Goal: Obtain resource: Download file/media

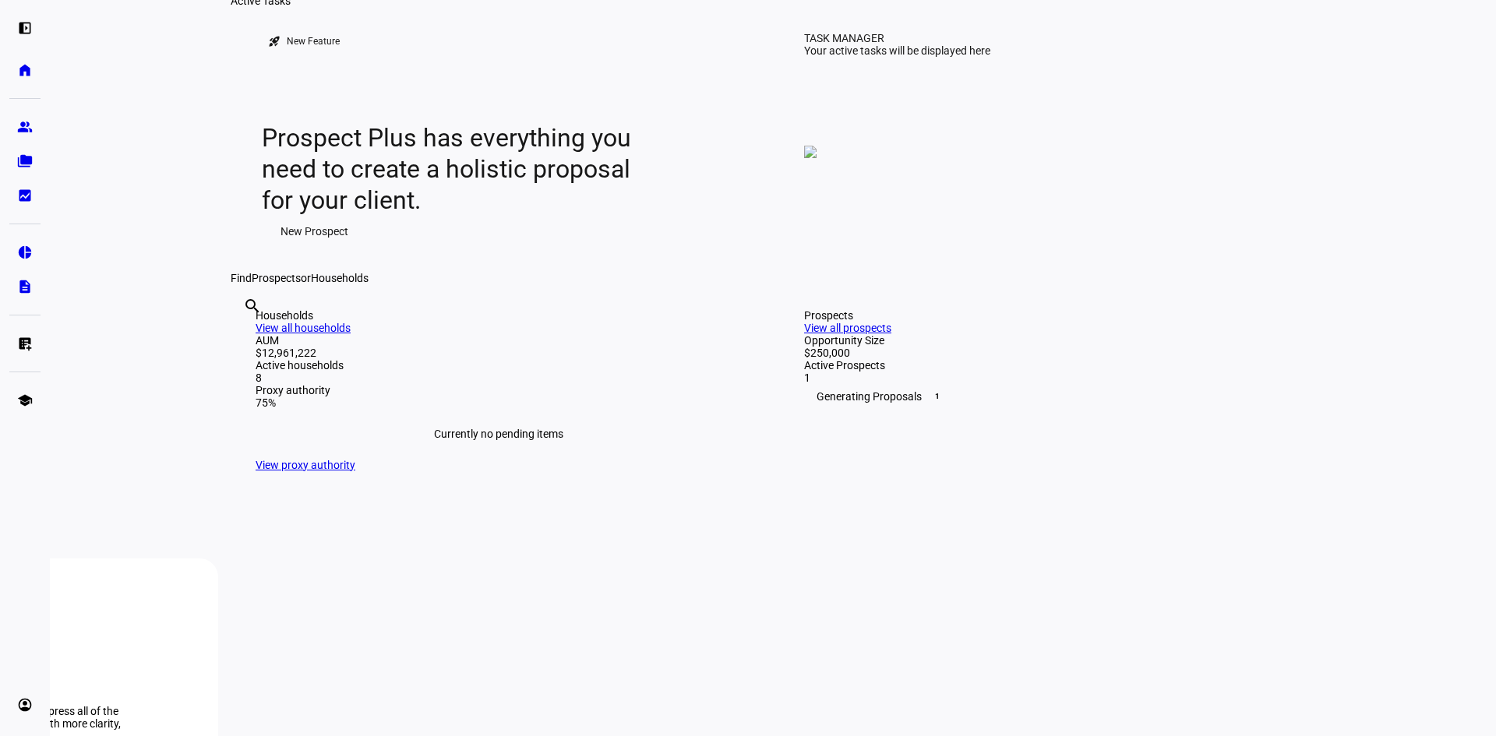
scroll to position [312, 0]
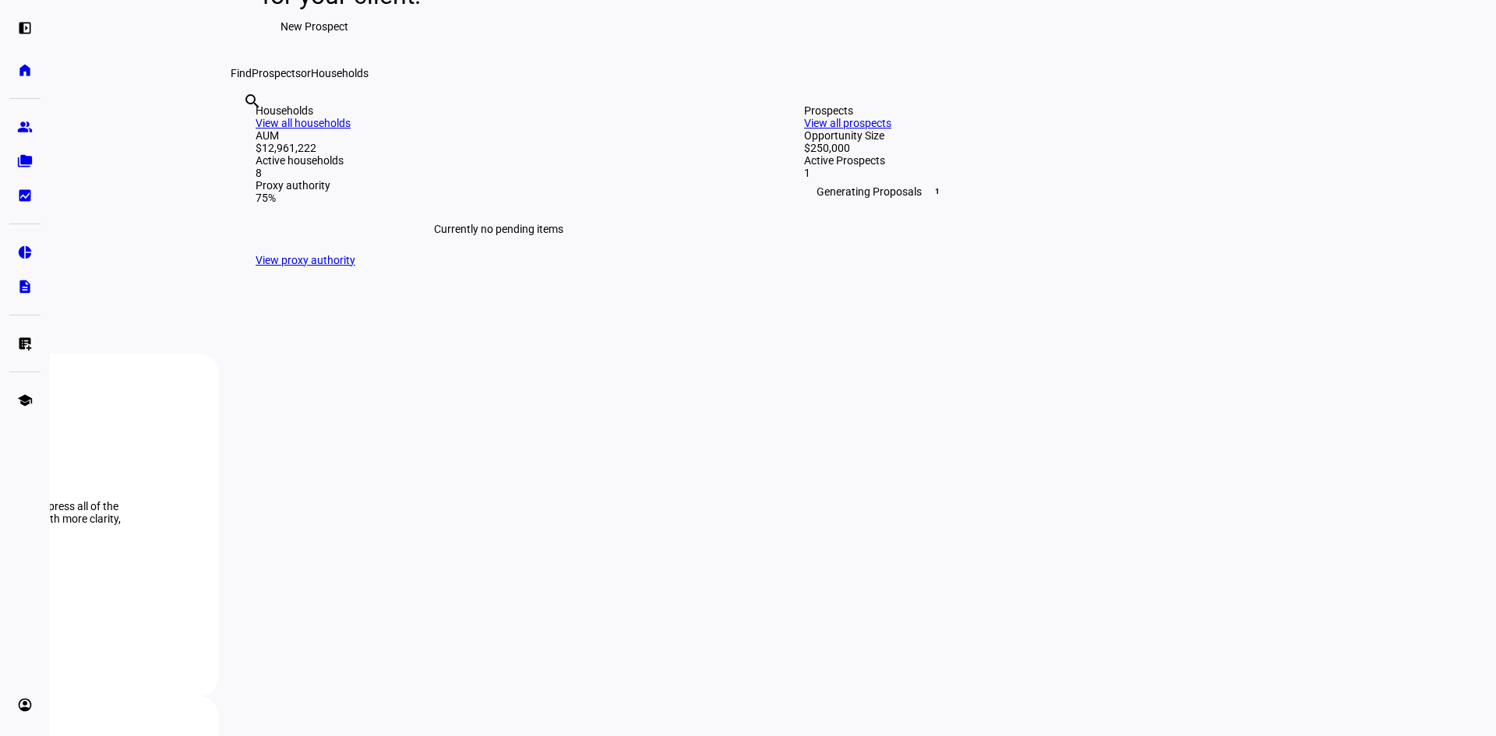
drag, startPoint x: 1225, startPoint y: 516, endPoint x: 1205, endPoint y: 446, distance: 72.2
click at [1225, 291] on div "Prospects View all prospects Opportunity Size $250,000 Active Prospects 1 Gener…" at bounding box center [1047, 185] width 536 height 212
click at [865, 154] on div "$250,000" at bounding box center [1047, 148] width 486 height 12
click at [891, 129] on link "View all prospects" at bounding box center [847, 123] width 87 height 12
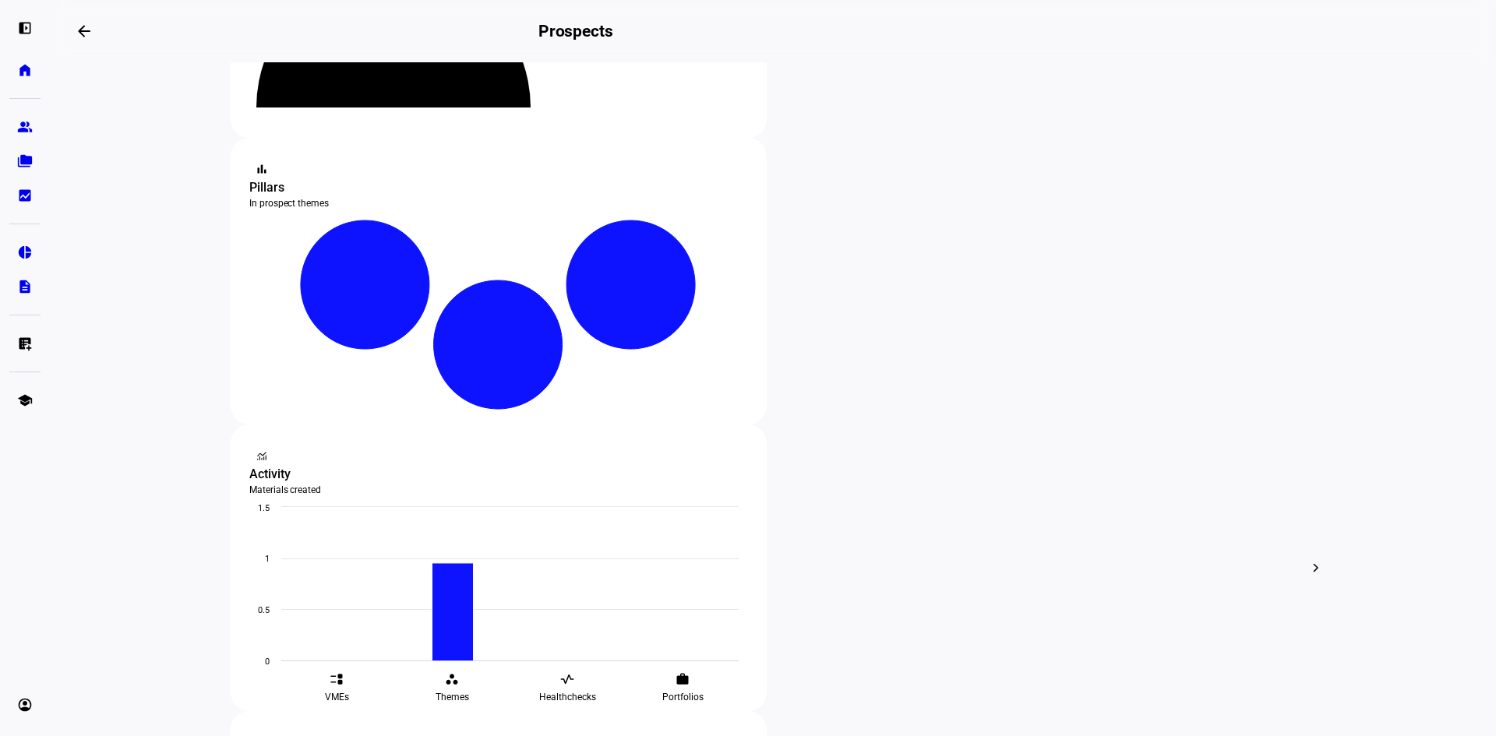
scroll to position [234, 0]
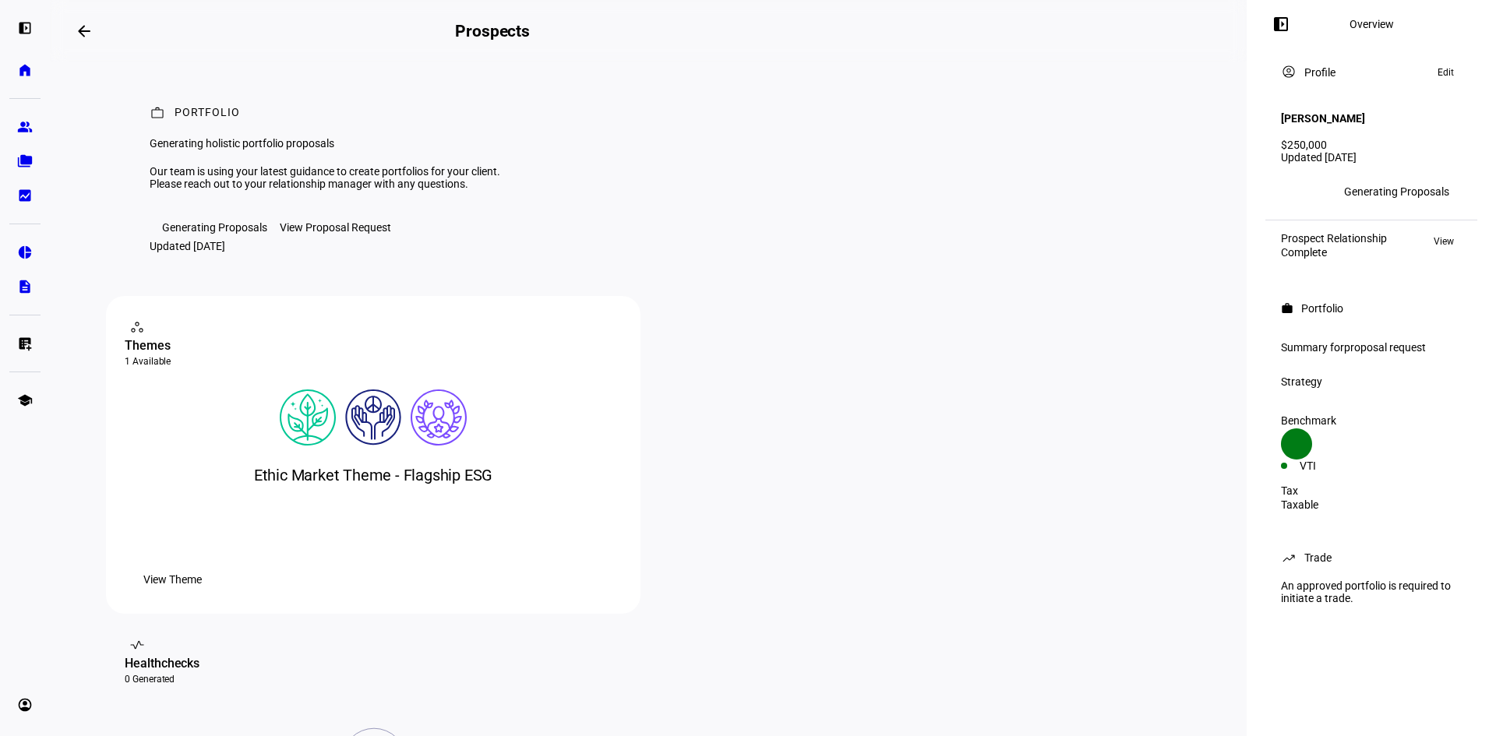
click at [1362, 341] on span "proposal request" at bounding box center [1385, 347] width 82 height 12
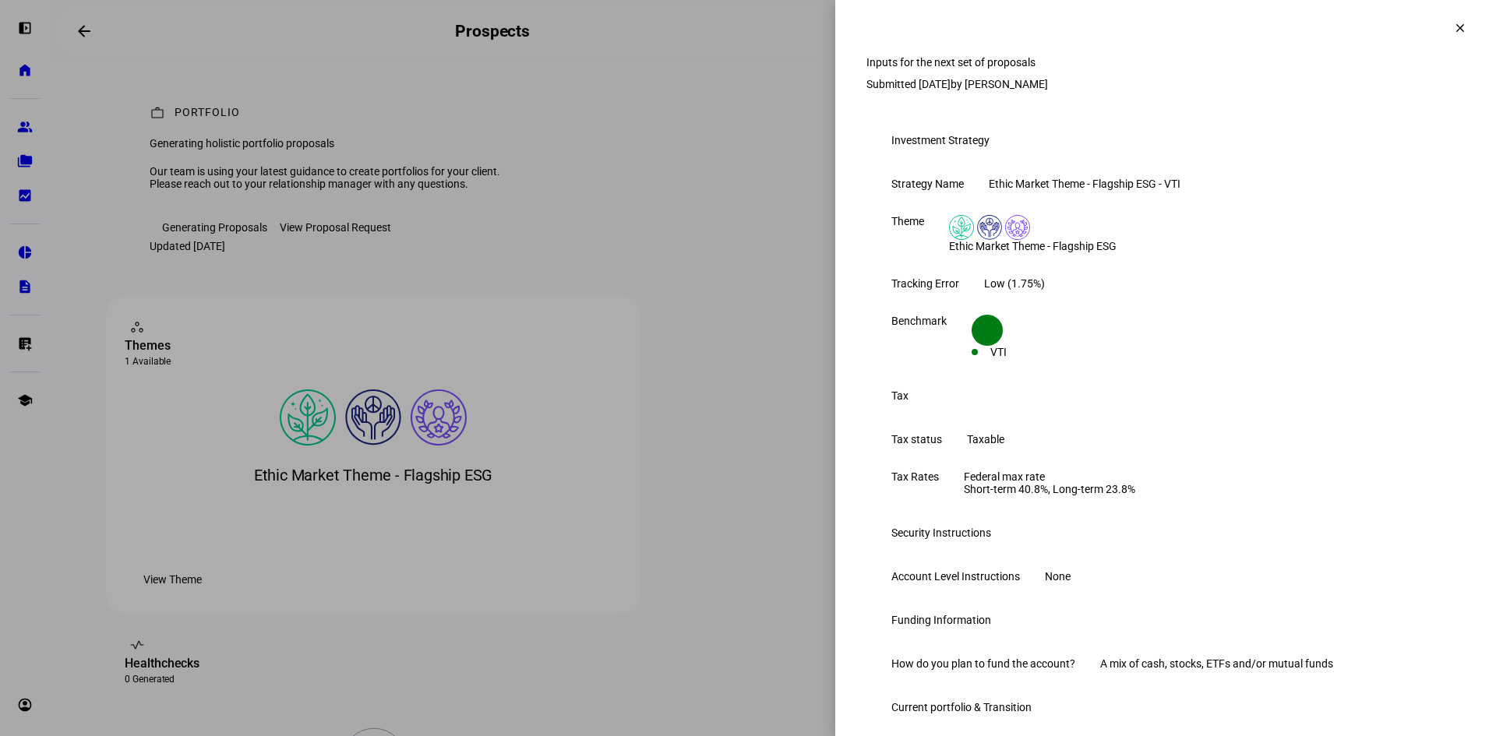
click at [1453, 23] on mat-icon "clear" at bounding box center [1460, 28] width 14 height 14
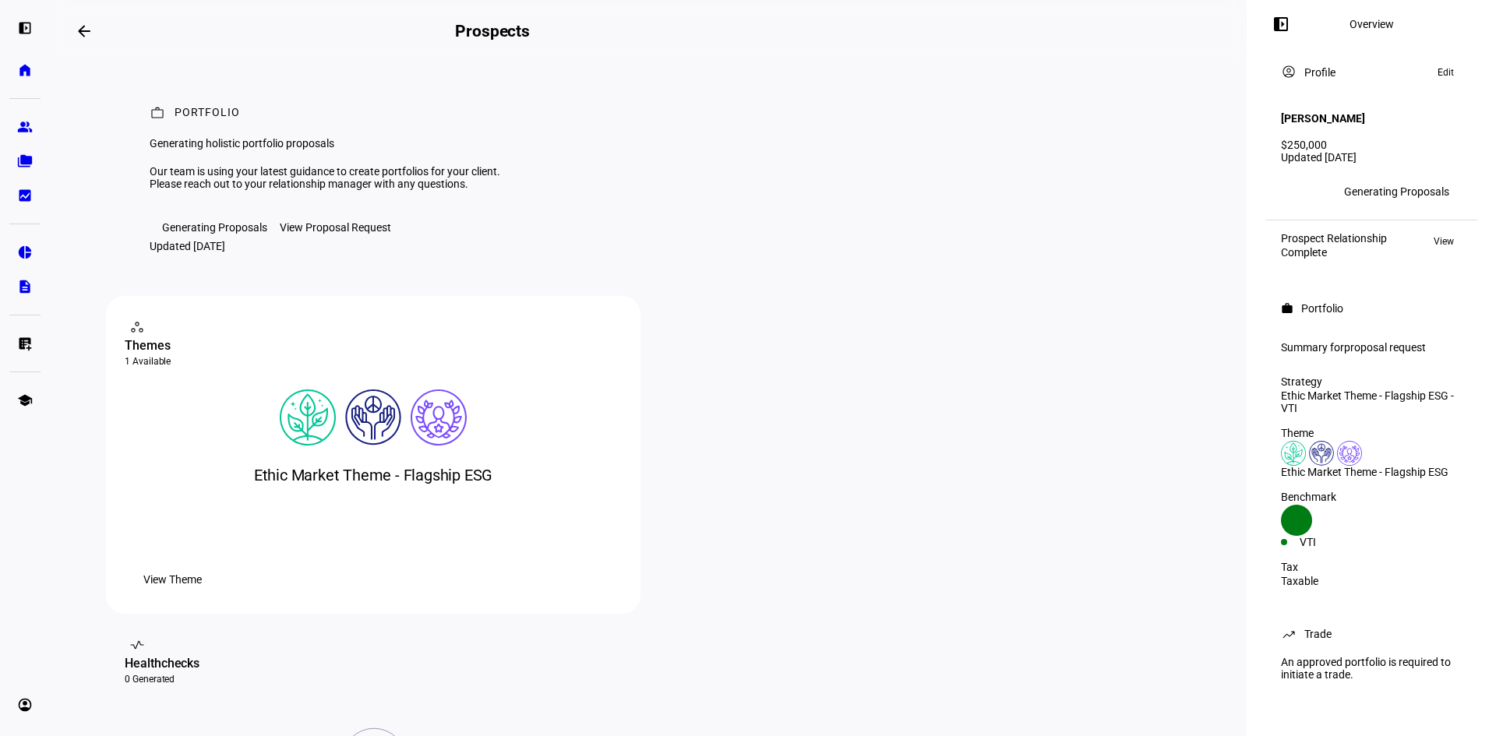
click at [1279, 76] on div "account_circle Profile Edit" at bounding box center [1371, 72] width 199 height 37
click at [1289, 74] on mat-icon "account_circle" at bounding box center [1289, 72] width 16 height 16
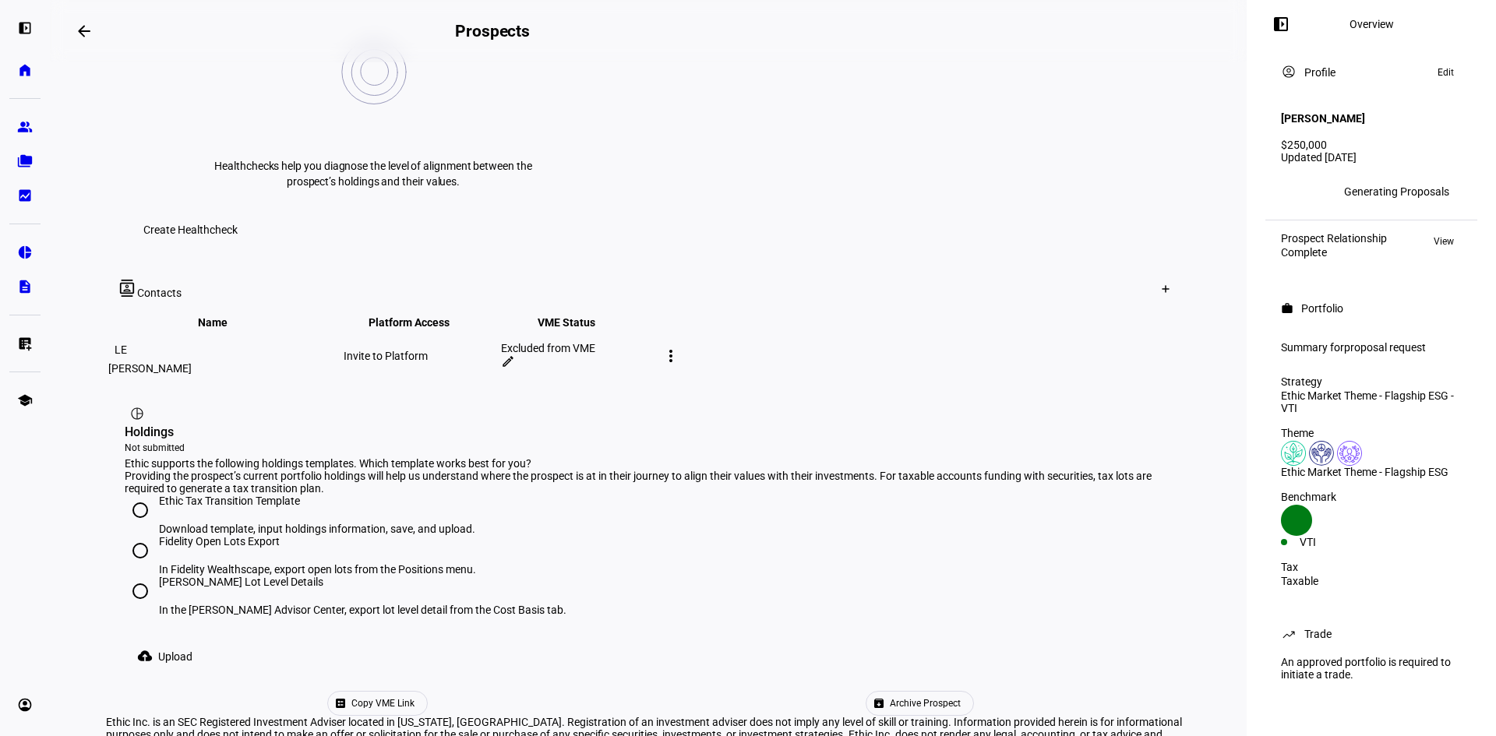
scroll to position [701, 0]
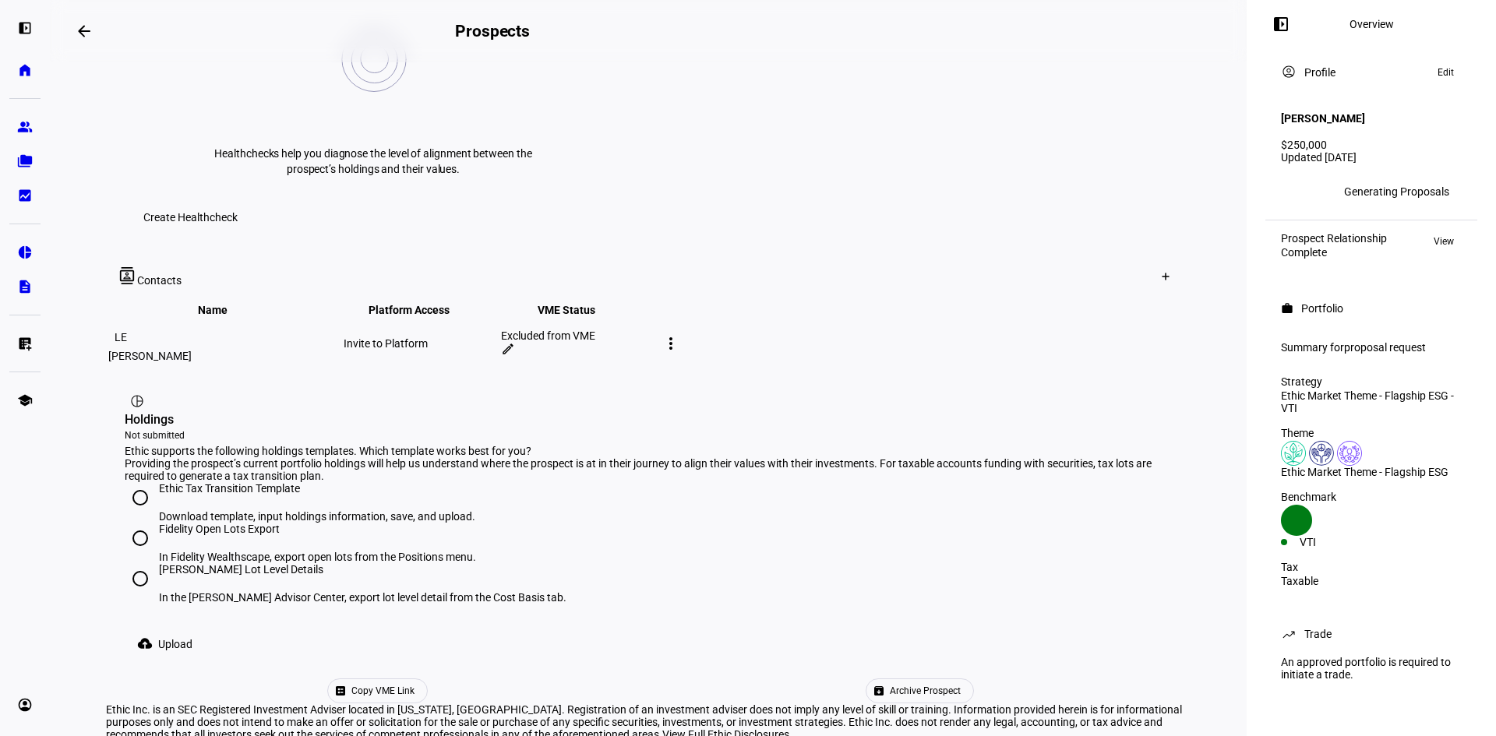
click at [142, 482] on input "Ethic Tax Transition Template Download template, input holdings information, sa…" at bounding box center [140, 497] width 31 height 31
radio input "true"
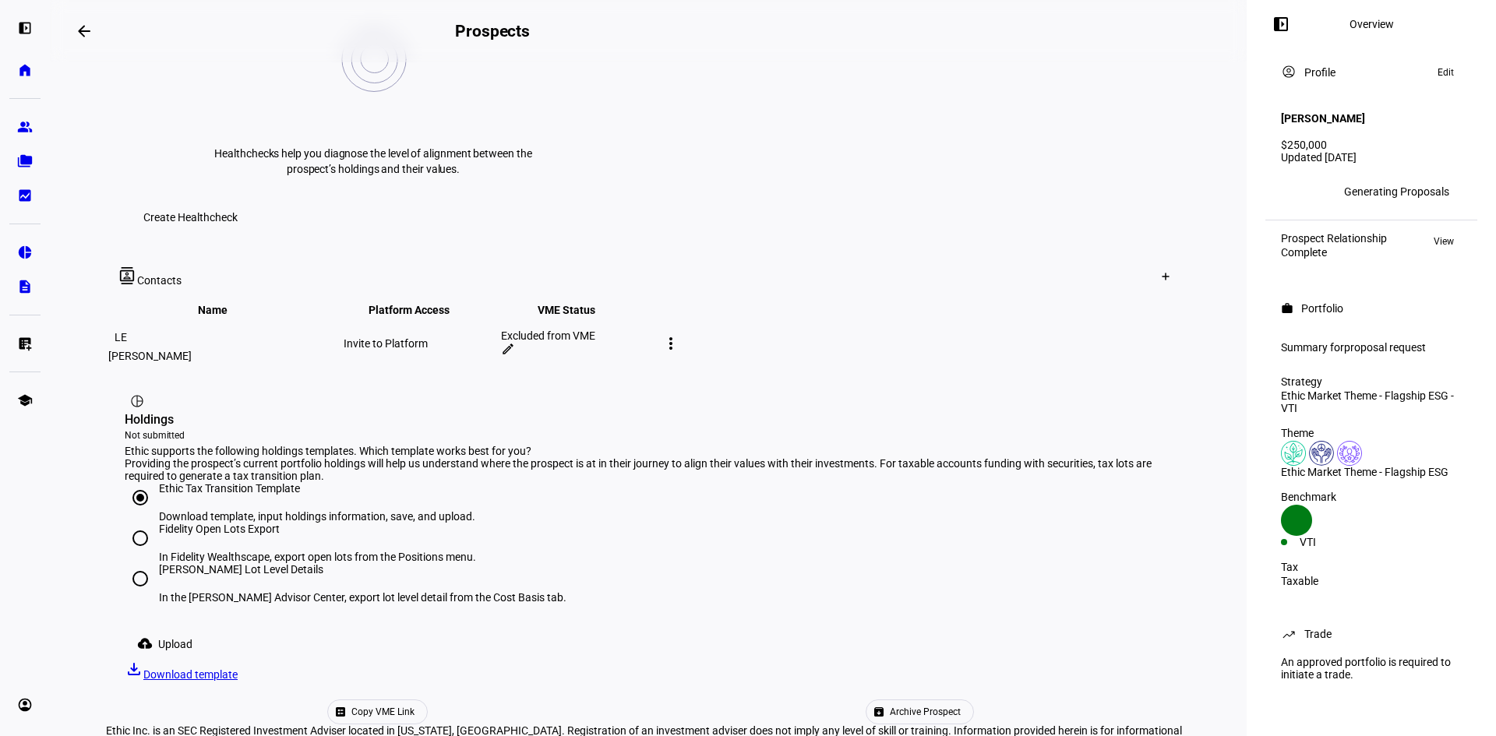
click at [238, 669] on span "Download template" at bounding box center [190, 675] width 94 height 12
click at [166, 629] on span "Upload" at bounding box center [175, 644] width 34 height 31
